Goal: Check status: Check status

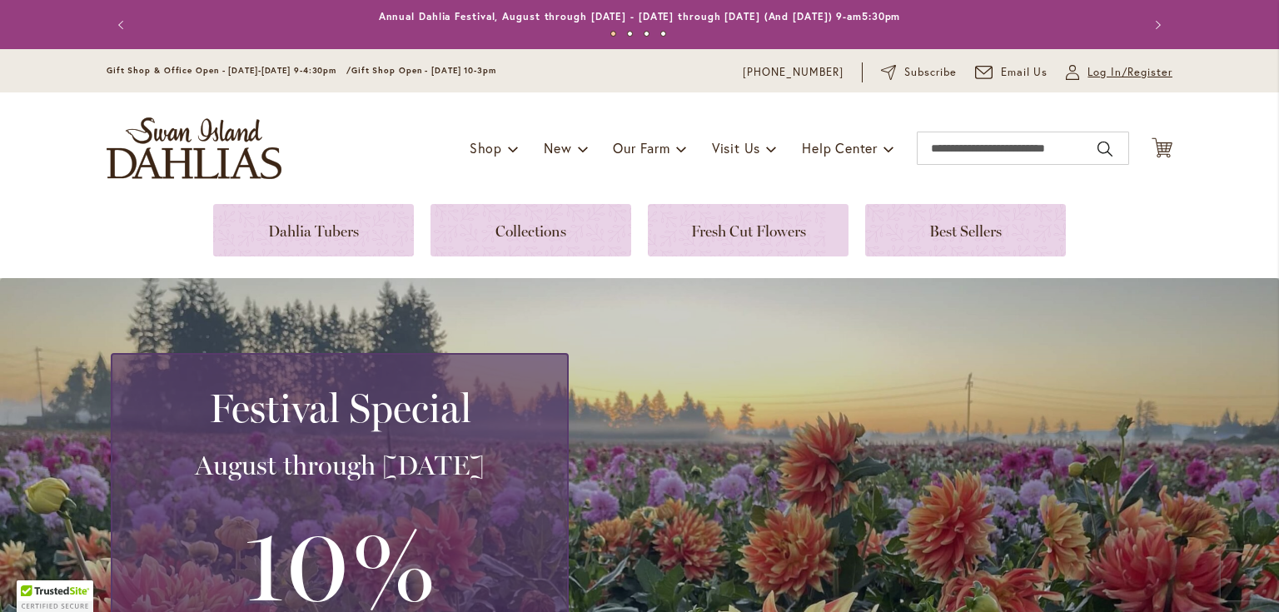
click at [1096, 70] on span "Log In/Register" at bounding box center [1129, 72] width 85 height 17
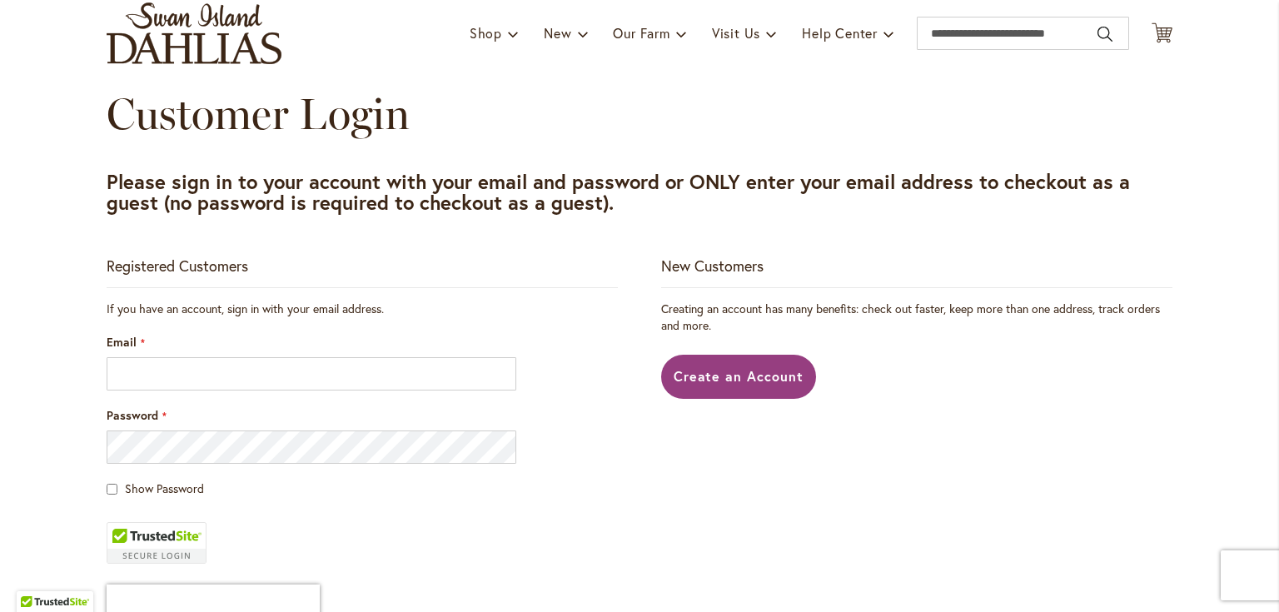
scroll to position [133, 0]
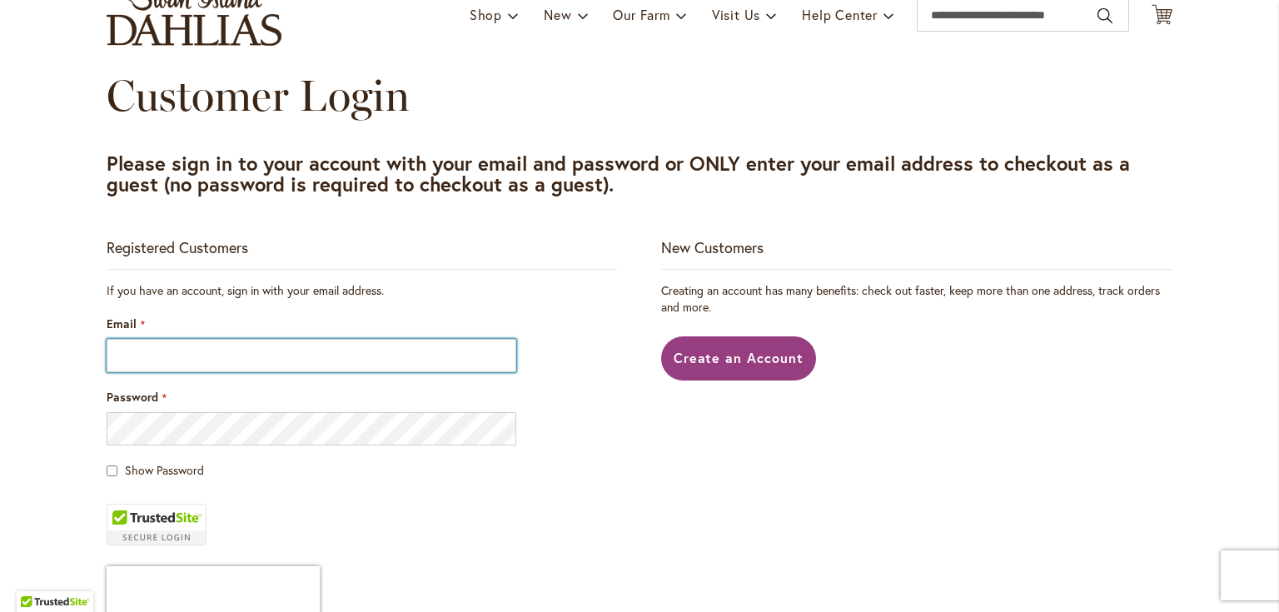
click at [217, 353] on input "Email" at bounding box center [312, 355] width 410 height 33
type input "**********"
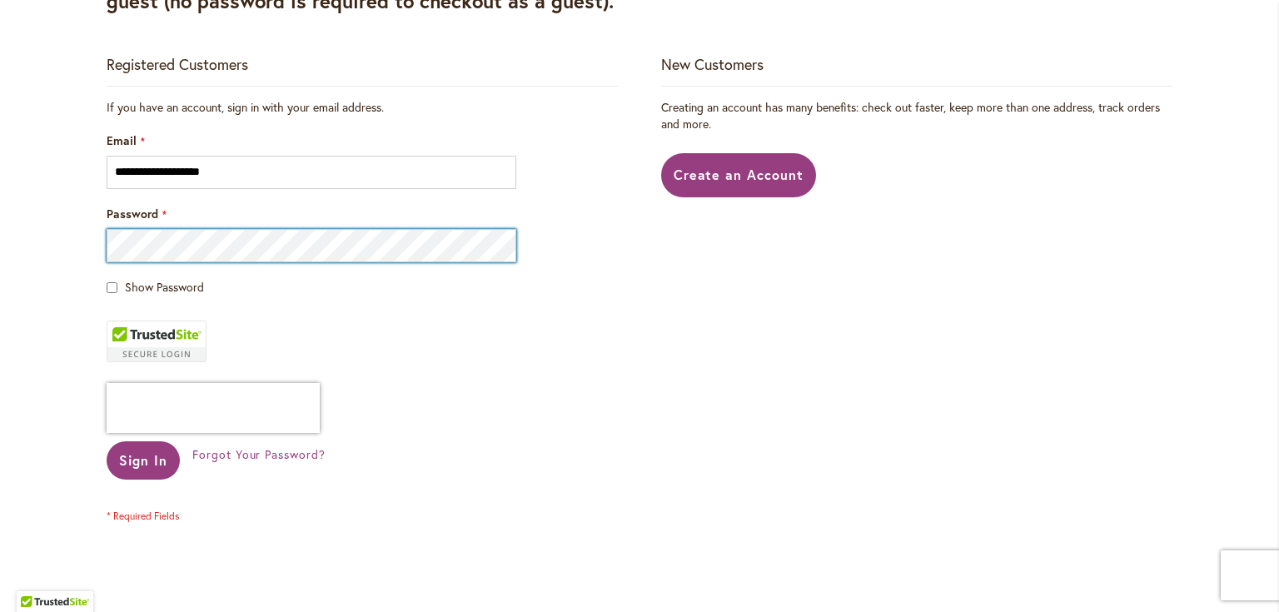
scroll to position [333, 0]
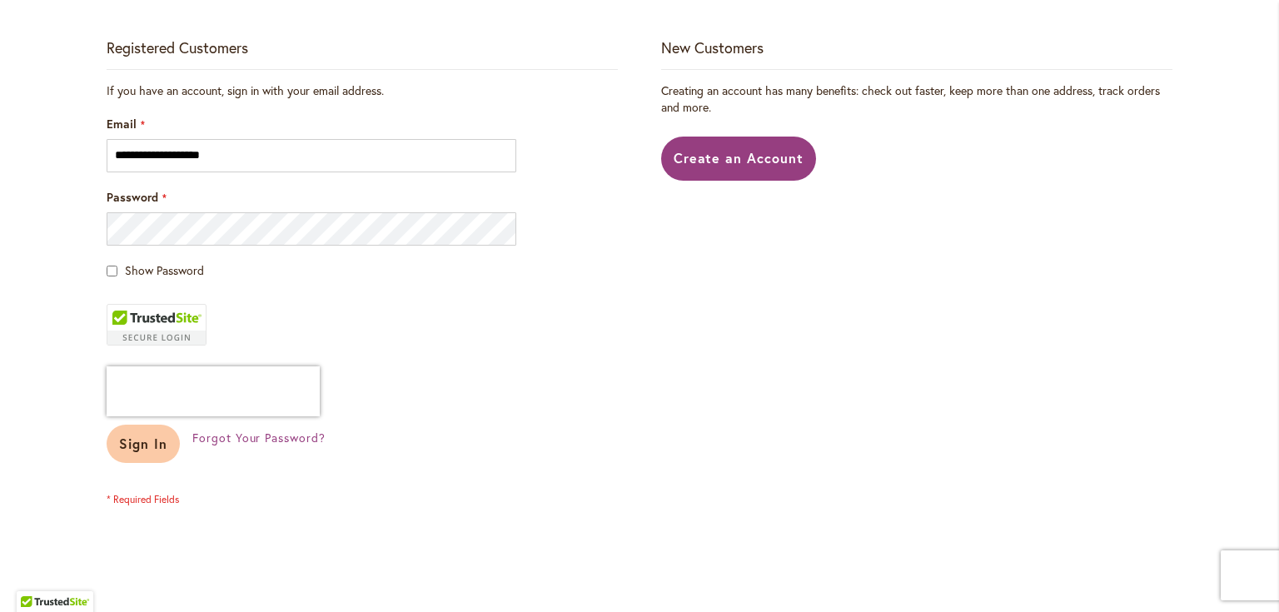
click at [120, 441] on span "Sign In" at bounding box center [143, 443] width 48 height 17
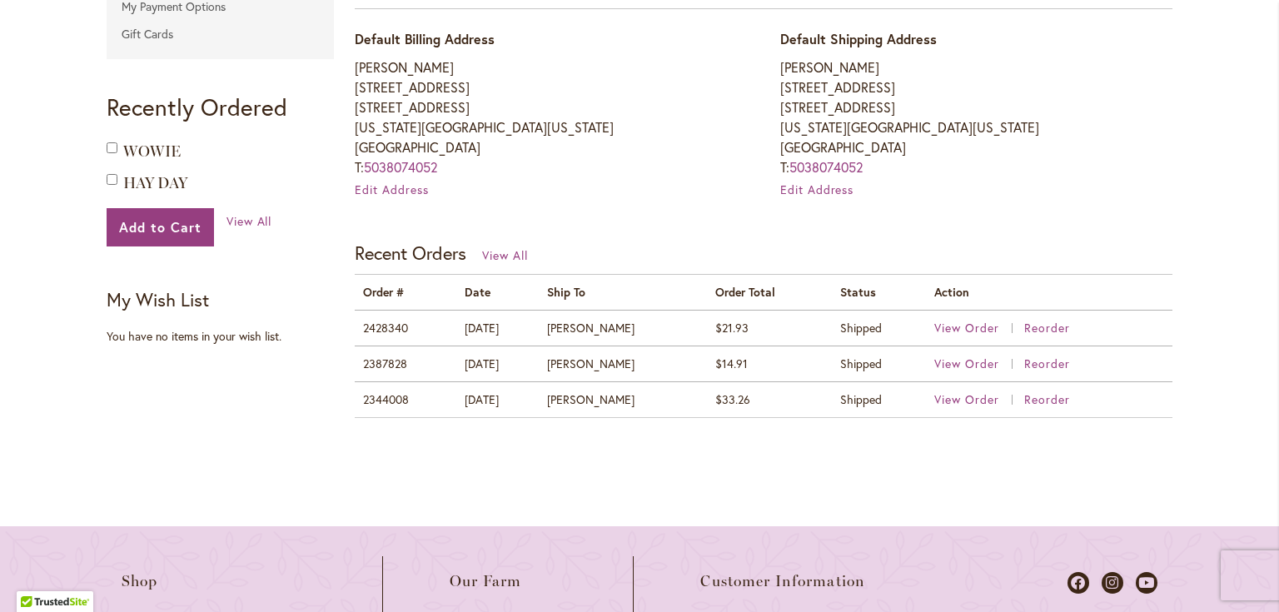
scroll to position [533, 0]
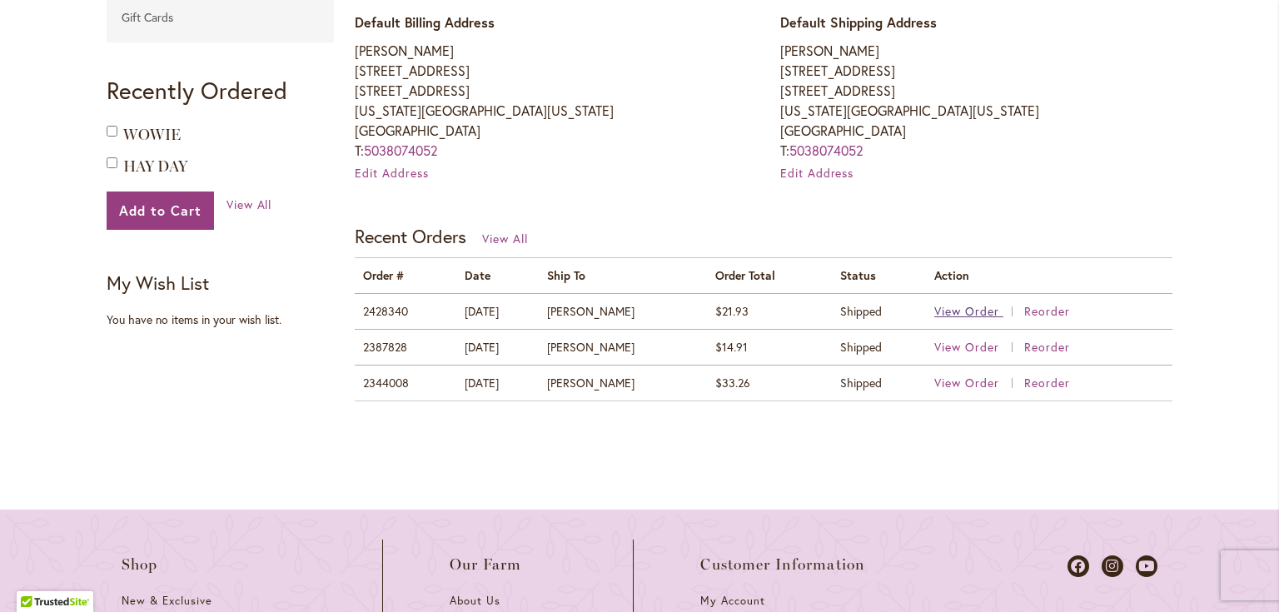
click at [961, 310] on span "View Order" at bounding box center [966, 311] width 65 height 16
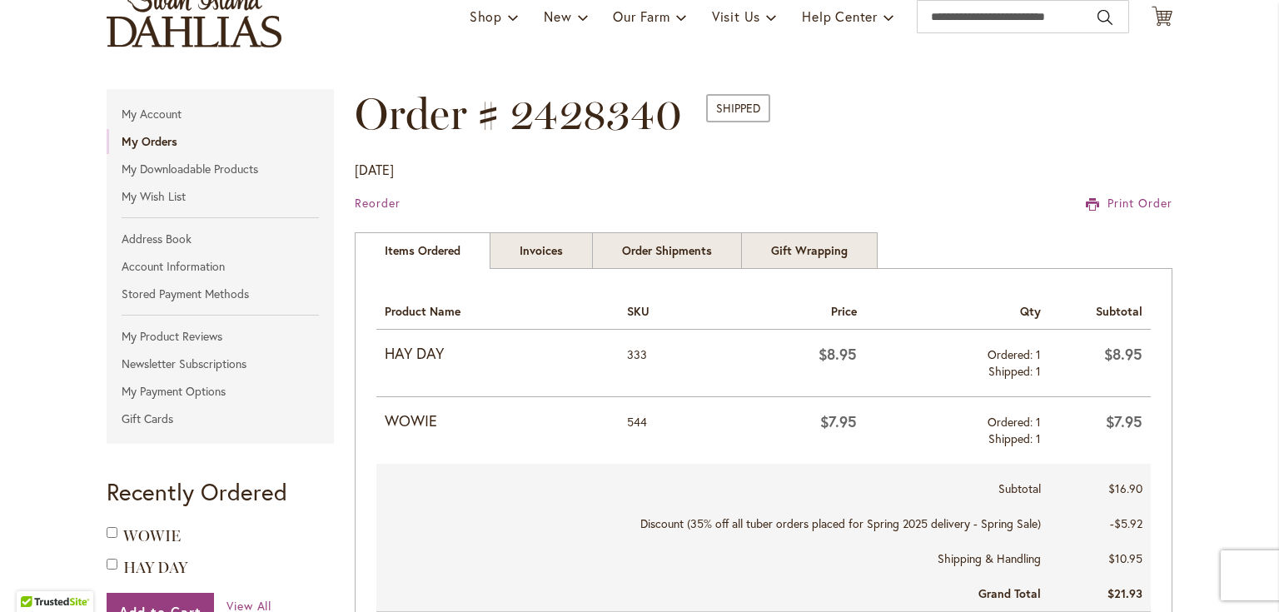
scroll to position [133, 0]
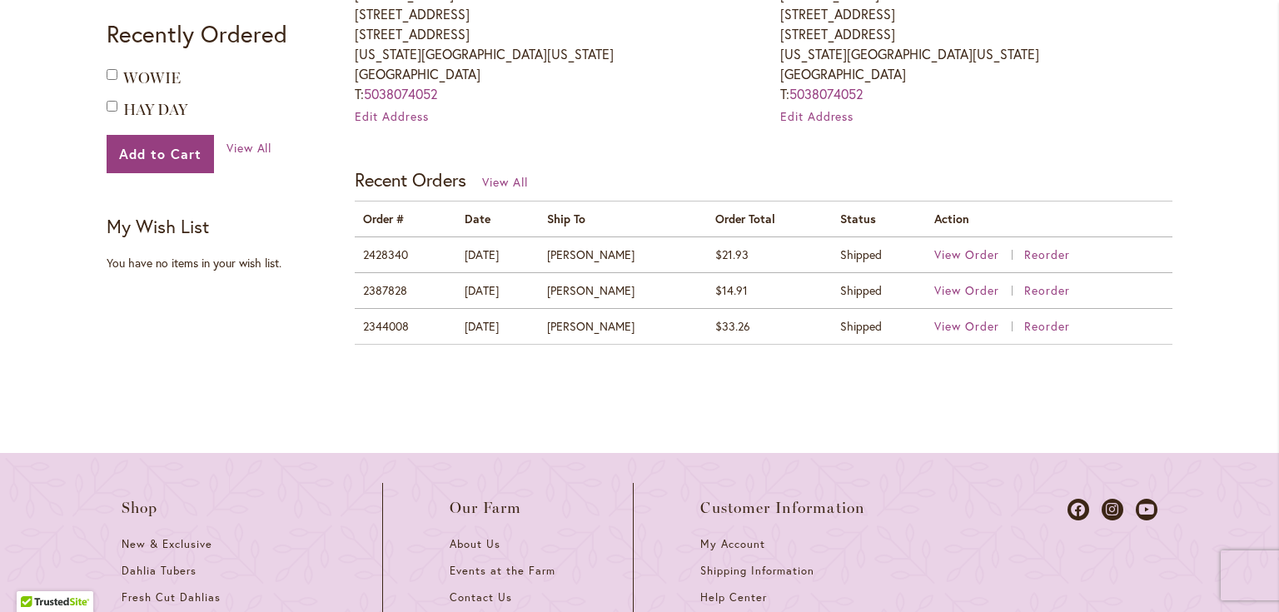
scroll to position [599, 0]
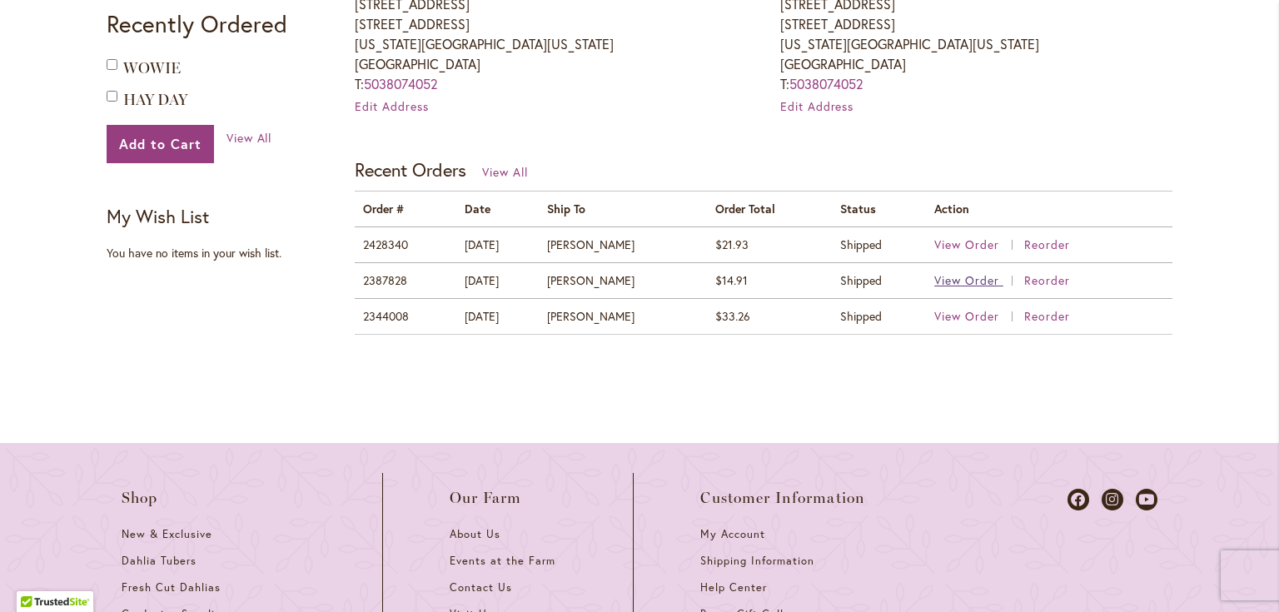
click at [949, 281] on span "View Order" at bounding box center [966, 280] width 65 height 16
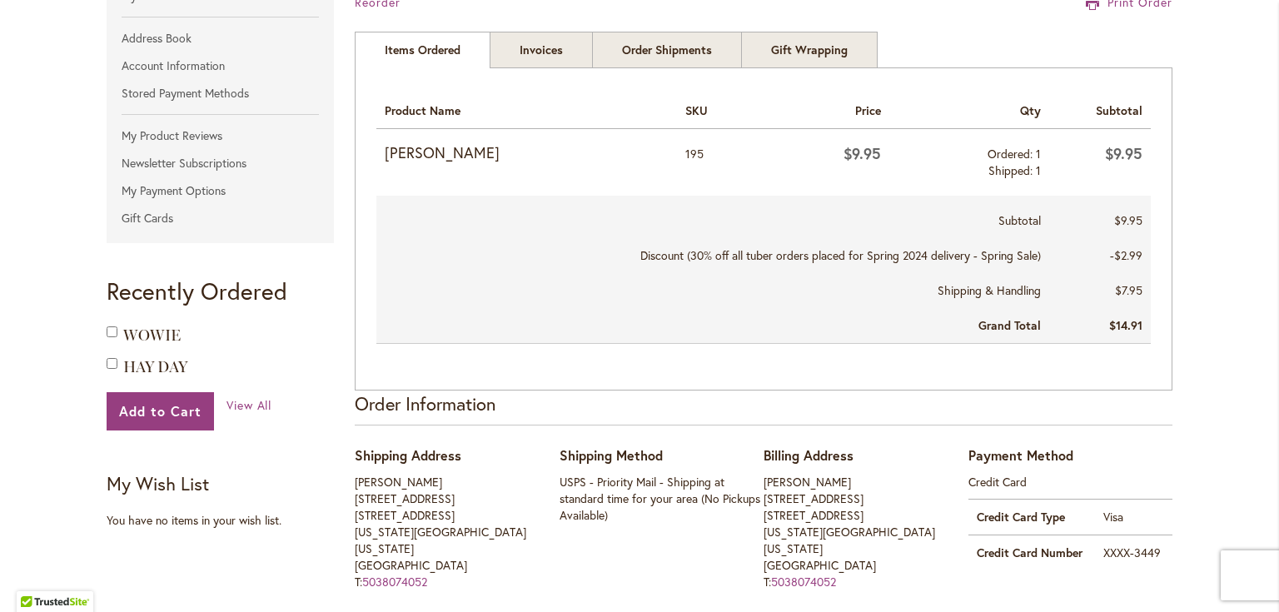
scroll to position [266, 0]
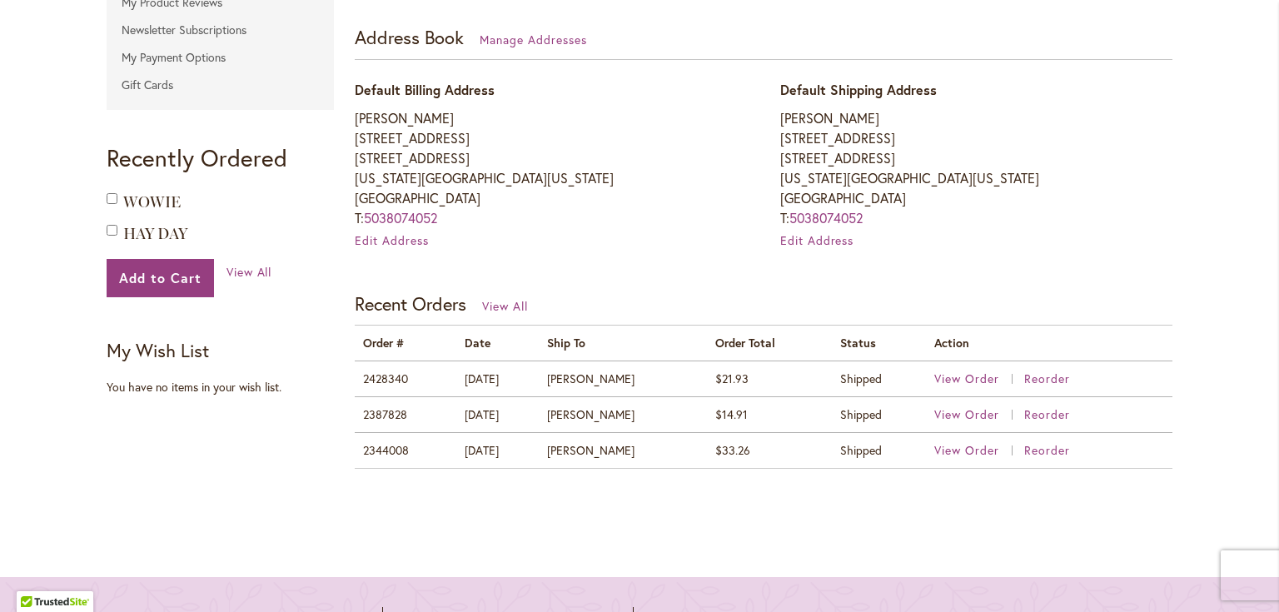
scroll to position [466, 0]
click at [961, 445] on span "View Order" at bounding box center [966, 449] width 65 height 16
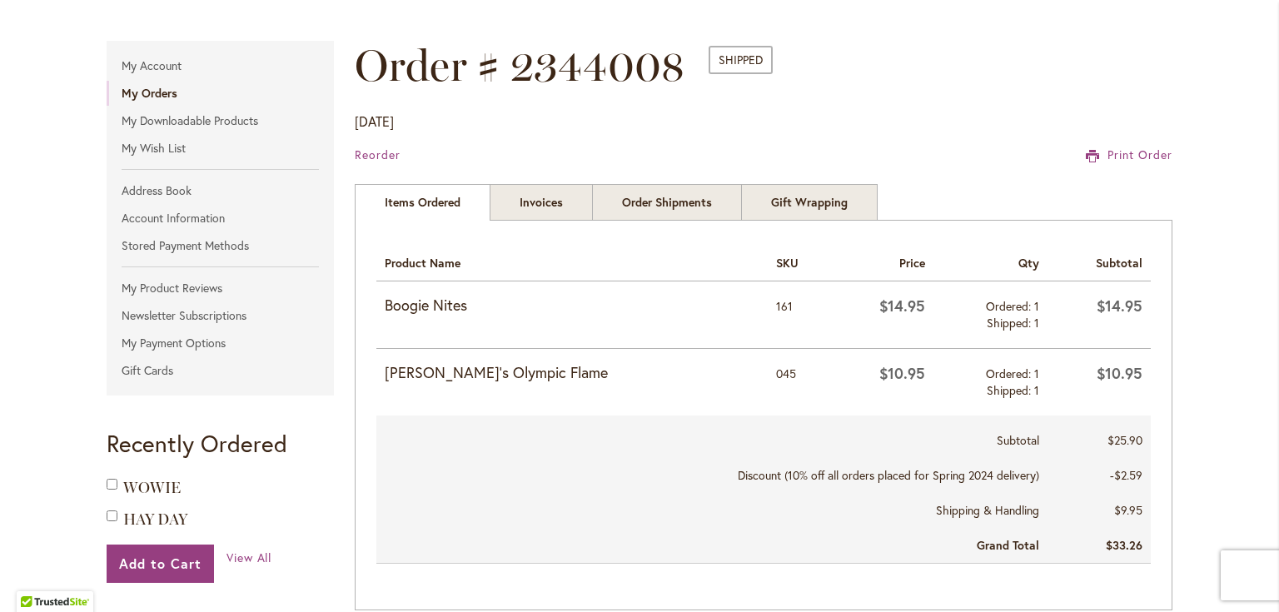
scroll to position [133, 0]
